Goal: Task Accomplishment & Management: Use online tool/utility

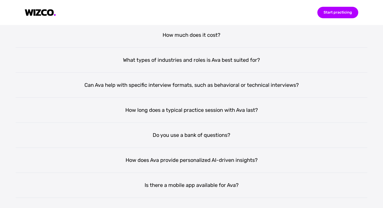
scroll to position [967, 0]
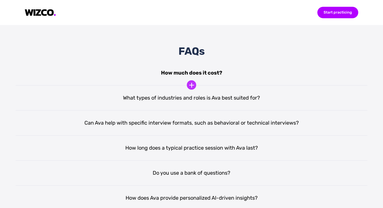
click at [213, 73] on div "How much does it cost?" at bounding box center [191, 72] width 351 height 25
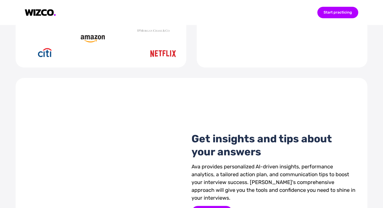
scroll to position [492, 0]
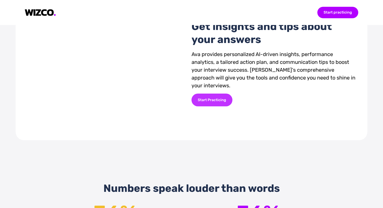
click at [210, 103] on div "Start Practicing" at bounding box center [211, 99] width 41 height 13
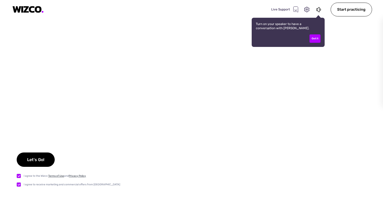
checkbox input "true"
click at [314, 40] on div "Got it" at bounding box center [314, 38] width 11 height 8
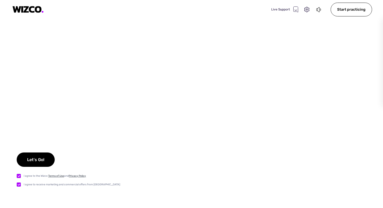
click at [317, 10] on icon at bounding box center [317, 9] width 3 height 5
click at [39, 163] on div "Let's Go!" at bounding box center [36, 159] width 38 height 14
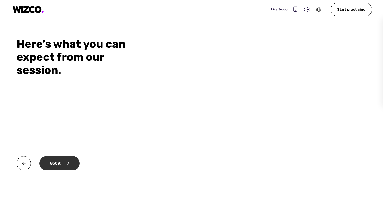
click at [62, 167] on div "Got it" at bounding box center [59, 163] width 40 height 14
click at [62, 167] on div "Okay" at bounding box center [58, 163] width 39 height 14
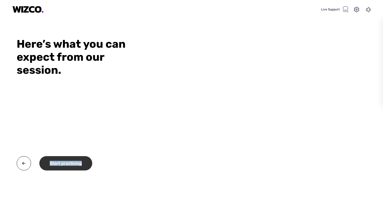
click at [62, 167] on div "Start practicing" at bounding box center [65, 163] width 53 height 14
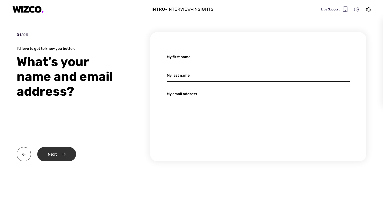
click at [67, 150] on div "Next" at bounding box center [56, 154] width 39 height 14
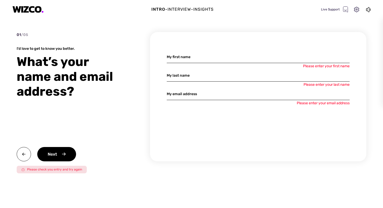
click at [314, 56] on input at bounding box center [258, 57] width 183 height 12
type input "Chaobiao"
type input "[PERSON_NAME]"
type input "[EMAIL_ADDRESS][DOMAIN_NAME]"
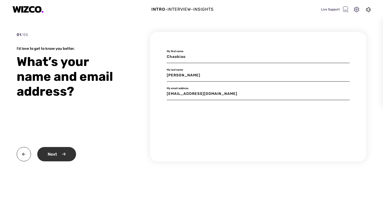
click at [65, 155] on div "Next" at bounding box center [56, 154] width 39 height 14
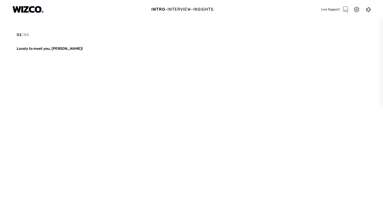
click at [57, 180] on div "Intro - Interview - Insights Live Support 02 / 05 Lovely to meet you, [PERSON_N…" at bounding box center [191, 104] width 383 height 208
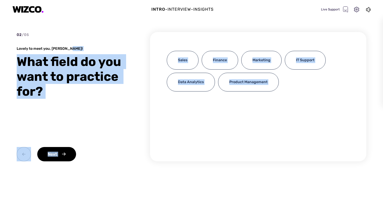
click at [230, 157] on div "Sales Finance Marketing IT Support Data Analytics Product Management" at bounding box center [258, 96] width 216 height 129
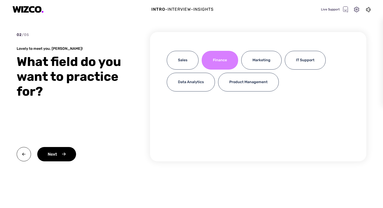
click at [217, 55] on div "Finance" at bounding box center [219, 60] width 36 height 19
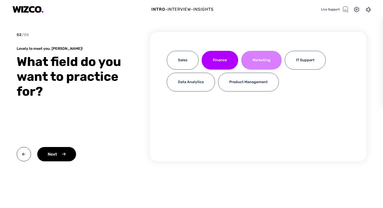
click at [259, 60] on div "Marketing" at bounding box center [261, 60] width 40 height 19
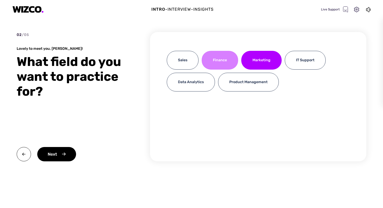
click at [220, 57] on div "Finance" at bounding box center [219, 60] width 36 height 19
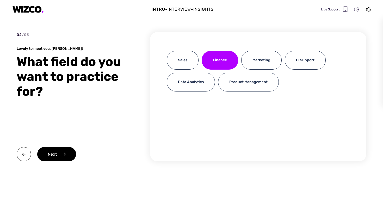
click at [64, 163] on div "02 / 05 Lovely to meet you, [GEOGRAPHIC_DATA]! What field do you want to practi…" at bounding box center [191, 106] width 349 height 148
click at [63, 150] on div "Next" at bounding box center [56, 154] width 39 height 14
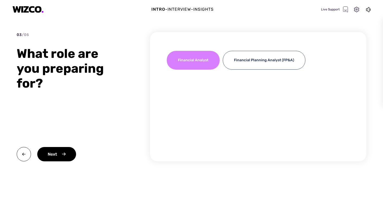
click at [196, 58] on div "Financial Analyst" at bounding box center [193, 60] width 53 height 19
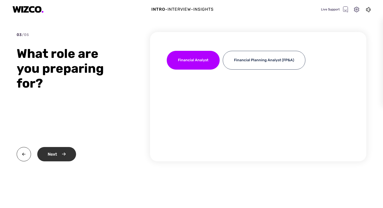
click at [64, 159] on div "Next" at bounding box center [56, 154] width 39 height 14
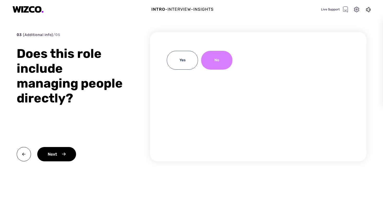
click at [224, 58] on div "No" at bounding box center [216, 60] width 31 height 19
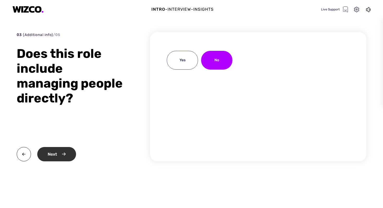
click at [52, 160] on div "Next" at bounding box center [56, 154] width 39 height 14
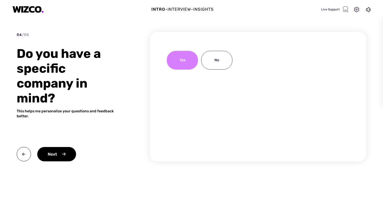
click at [189, 64] on div "Yes" at bounding box center [182, 60] width 31 height 19
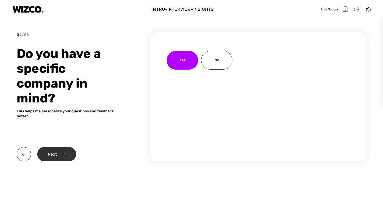
click at [60, 156] on div "Next" at bounding box center [56, 154] width 39 height 14
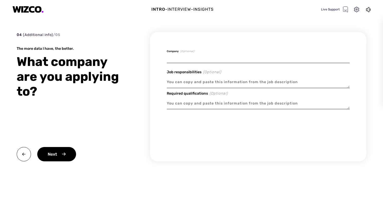
click at [216, 55] on input at bounding box center [258, 57] width 183 height 12
type textarea "x"
type input "H"
type textarea "x"
type input "HS"
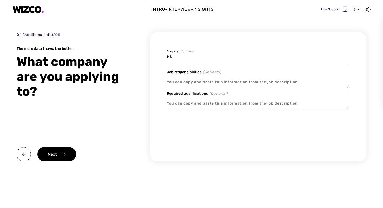
type textarea "x"
type input "HSB"
type textarea "x"
type input "HSBC"
click at [65, 154] on div "Next" at bounding box center [56, 154] width 39 height 14
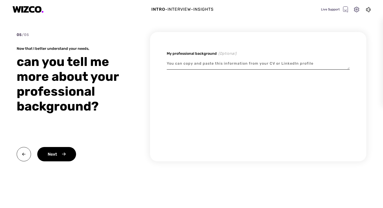
click at [192, 66] on textarea at bounding box center [258, 64] width 183 height 12
type textarea "x"
type textarea "m"
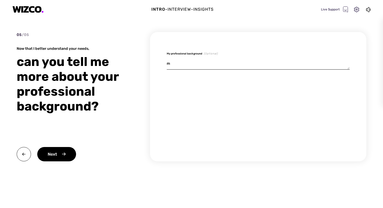
type textarea "x"
type textarea "ma"
type textarea "x"
type textarea "ma s"
type textarea "x"
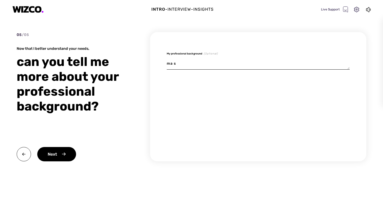
type textarea "mast"
type textarea "x"
type textarea "maste"
type textarea "x"
type textarea "master"
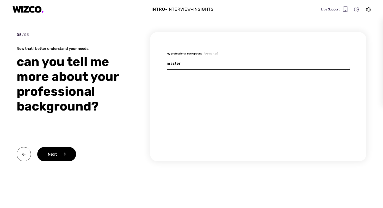
type textarea "x"
type textarea "master"
type textarea "x"
type textarea "master i"
type textarea "x"
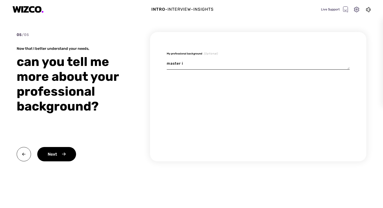
type textarea "master in"
type textarea "x"
type textarea "master in"
type textarea "x"
type textarea "master in f"
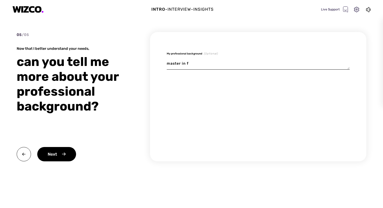
type textarea "x"
type textarea "master in f i"
type textarea "x"
type textarea "master in fi n"
type textarea "x"
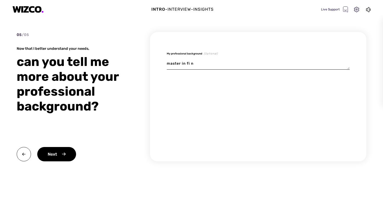
type textarea "master in fi na"
type textarea "x"
type textarea "master in fi nan"
type textarea "x"
type textarea "master in financ"
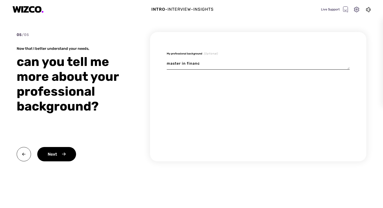
type textarea "x"
type textarea "master in finance"
type textarea "x"
click at [71, 149] on div "Next" at bounding box center [56, 154] width 39 height 14
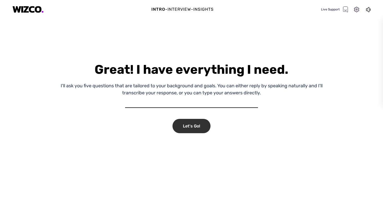
click at [180, 129] on div "Let's Go!" at bounding box center [191, 126] width 38 height 14
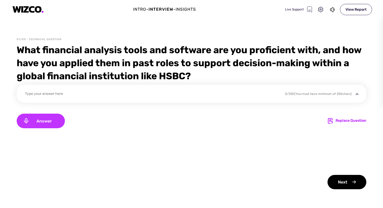
click at [46, 119] on span "Answer" at bounding box center [43, 120] width 29 height 5
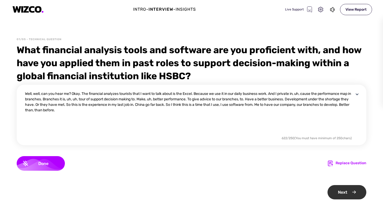
click at [353, 190] on div "Next" at bounding box center [346, 192] width 39 height 14
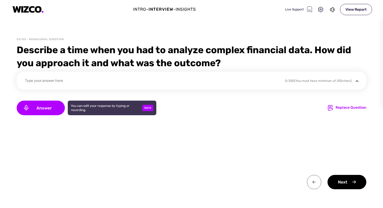
click at [312, 181] on img at bounding box center [314, 182] width 14 height 14
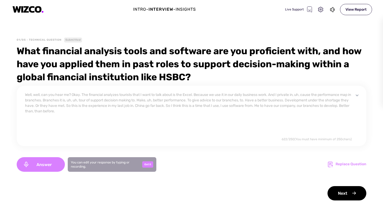
click at [36, 10] on img at bounding box center [27, 9] width 31 height 7
click at [147, 7] on div "-" at bounding box center [147, 9] width 2 height 6
click at [362, 13] on div "View Report" at bounding box center [356, 9] width 32 height 11
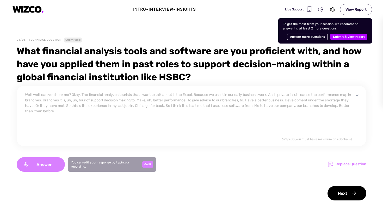
click at [350, 39] on span "Submit & view report" at bounding box center [349, 37] width 32 height 6
